Goal: Navigation & Orientation: Find specific page/section

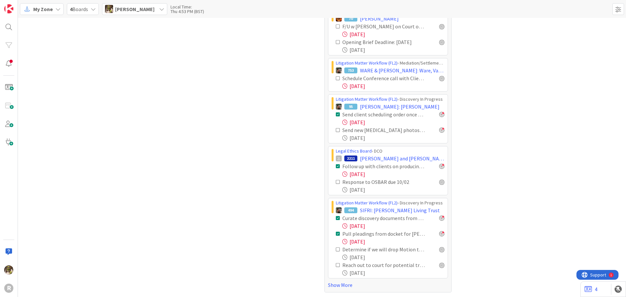
scroll to position [358, 0]
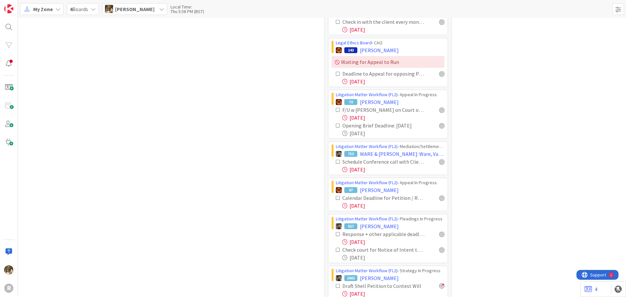
scroll to position [311, 0]
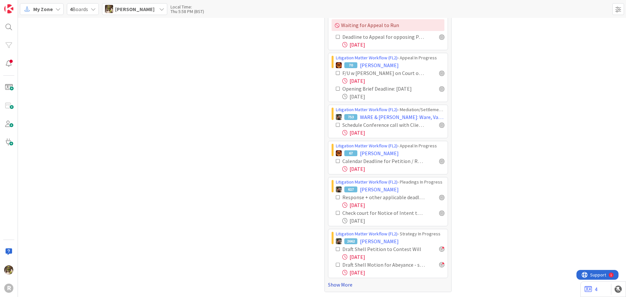
click at [342, 285] on link "Show More" at bounding box center [388, 285] width 120 height 8
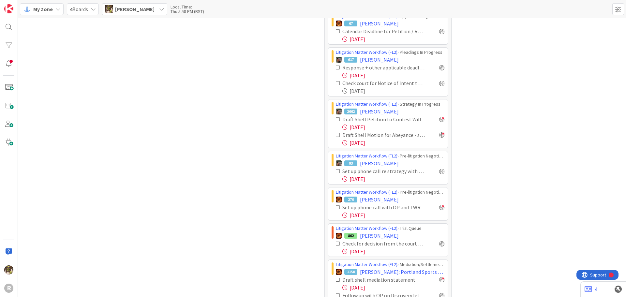
scroll to position [441, 0]
click at [440, 171] on div at bounding box center [441, 170] width 5 height 5
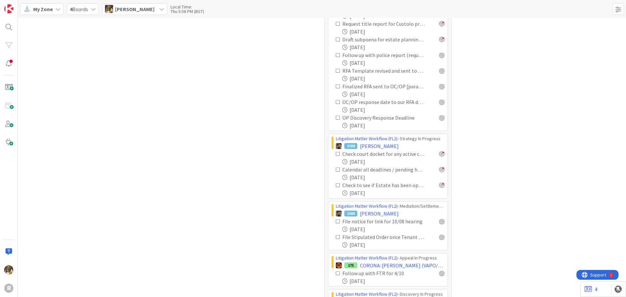
scroll to position [767, 0]
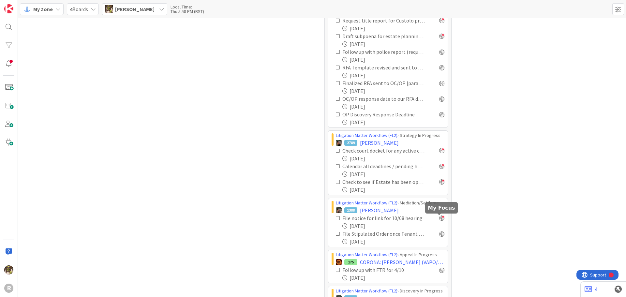
click at [441, 220] on div at bounding box center [441, 218] width 5 height 5
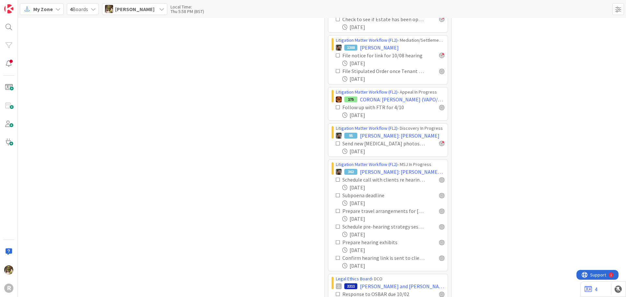
scroll to position [931, 0]
click at [440, 179] on div at bounding box center [441, 179] width 5 height 5
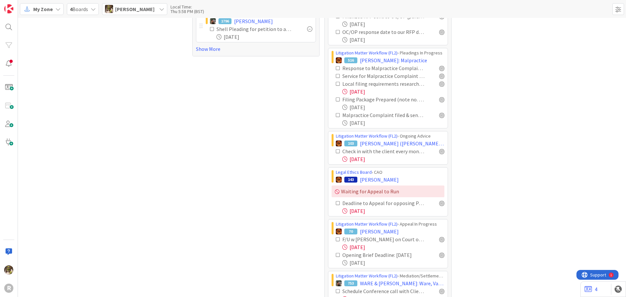
scroll to position [0, 0]
